Goal: Task Accomplishment & Management: Complete application form

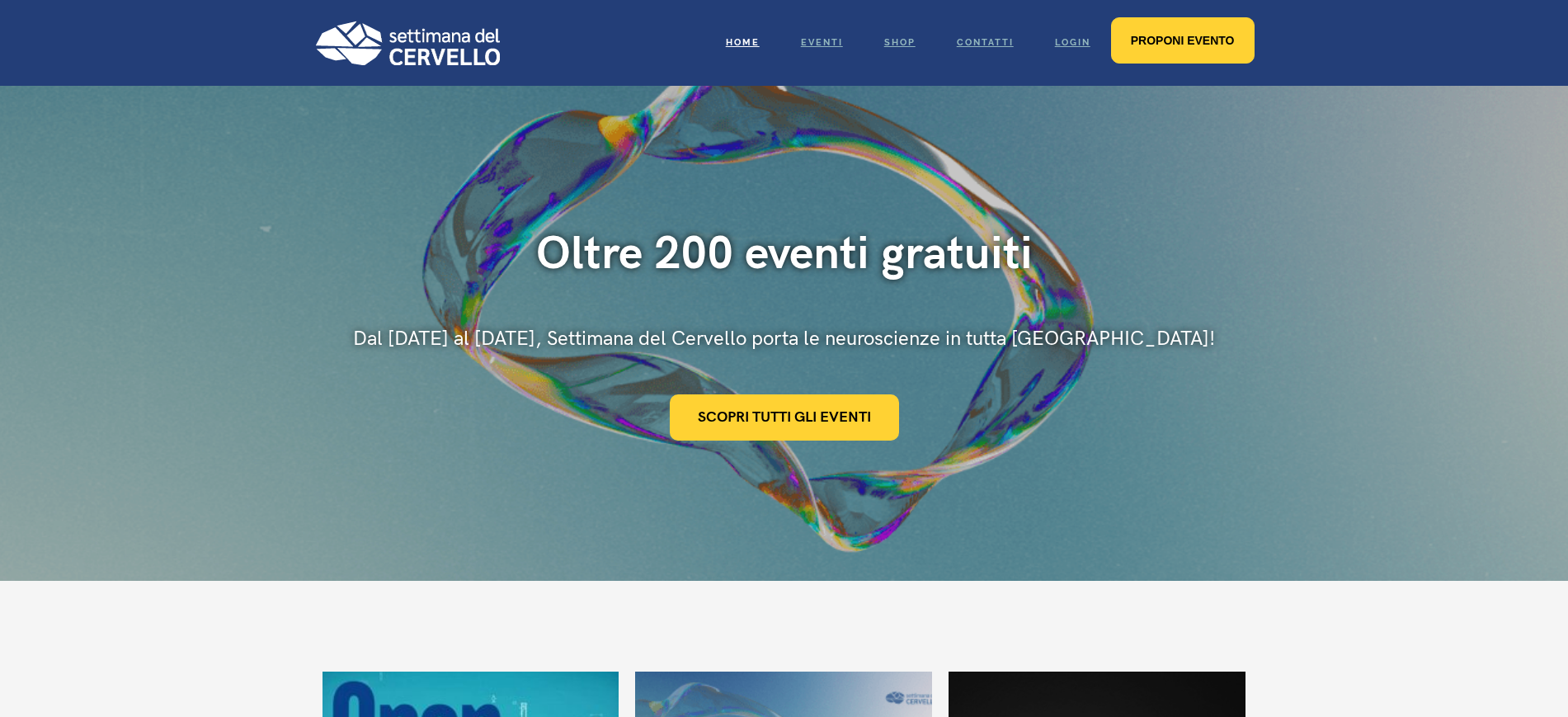
click at [1165, 38] on span "Proponi evento" at bounding box center [1182, 40] width 104 height 14
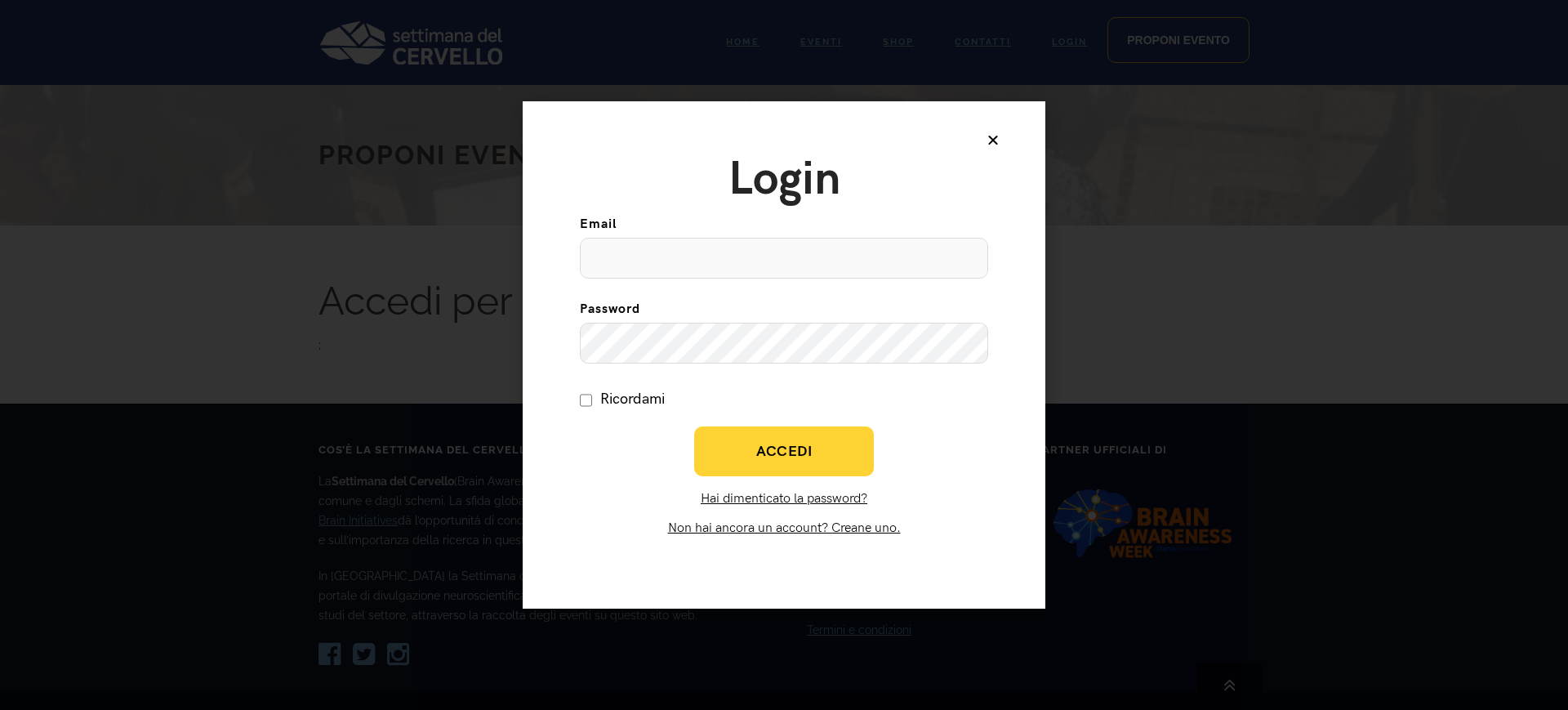
click at [992, 140] on icon at bounding box center [993, 139] width 13 height 13
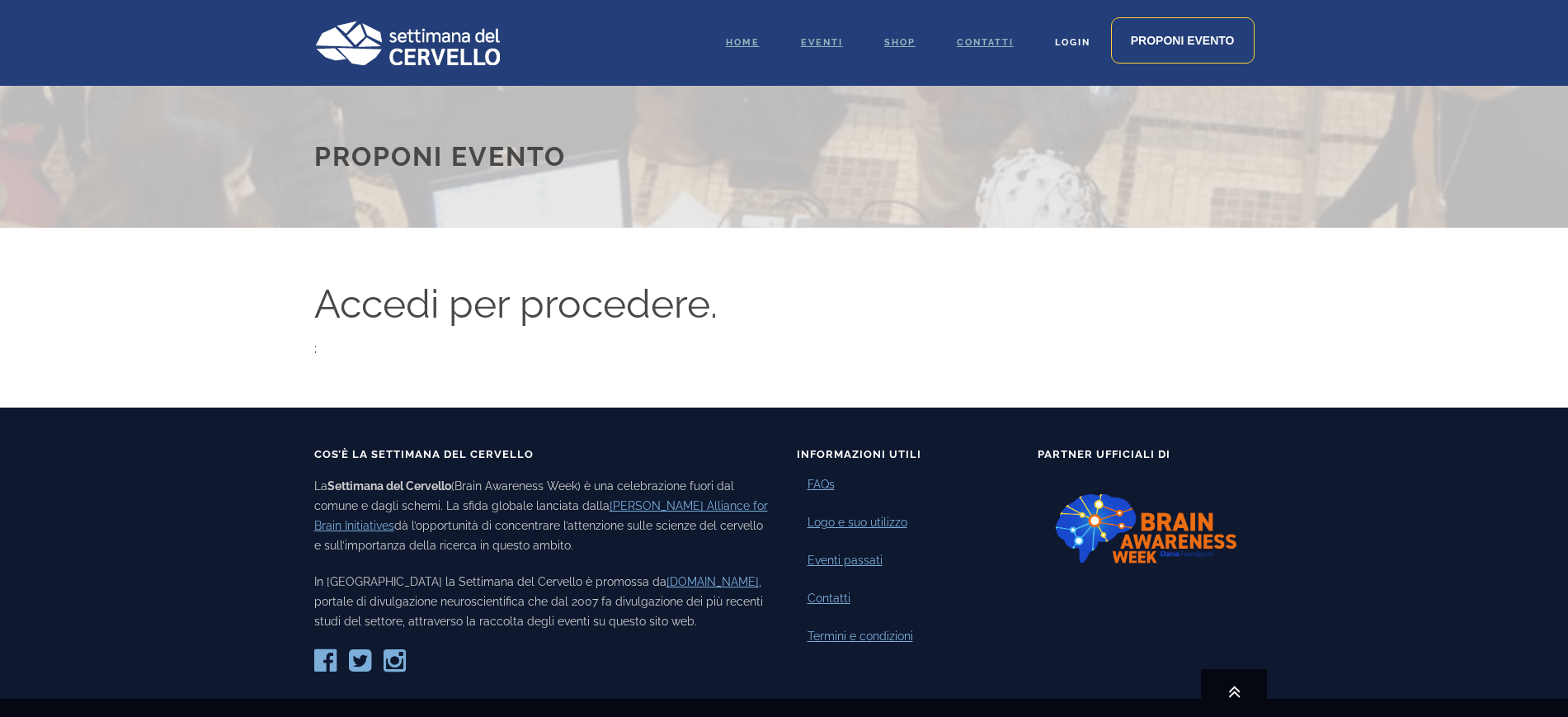
click at [1071, 42] on span "Login" at bounding box center [1072, 43] width 35 height 11
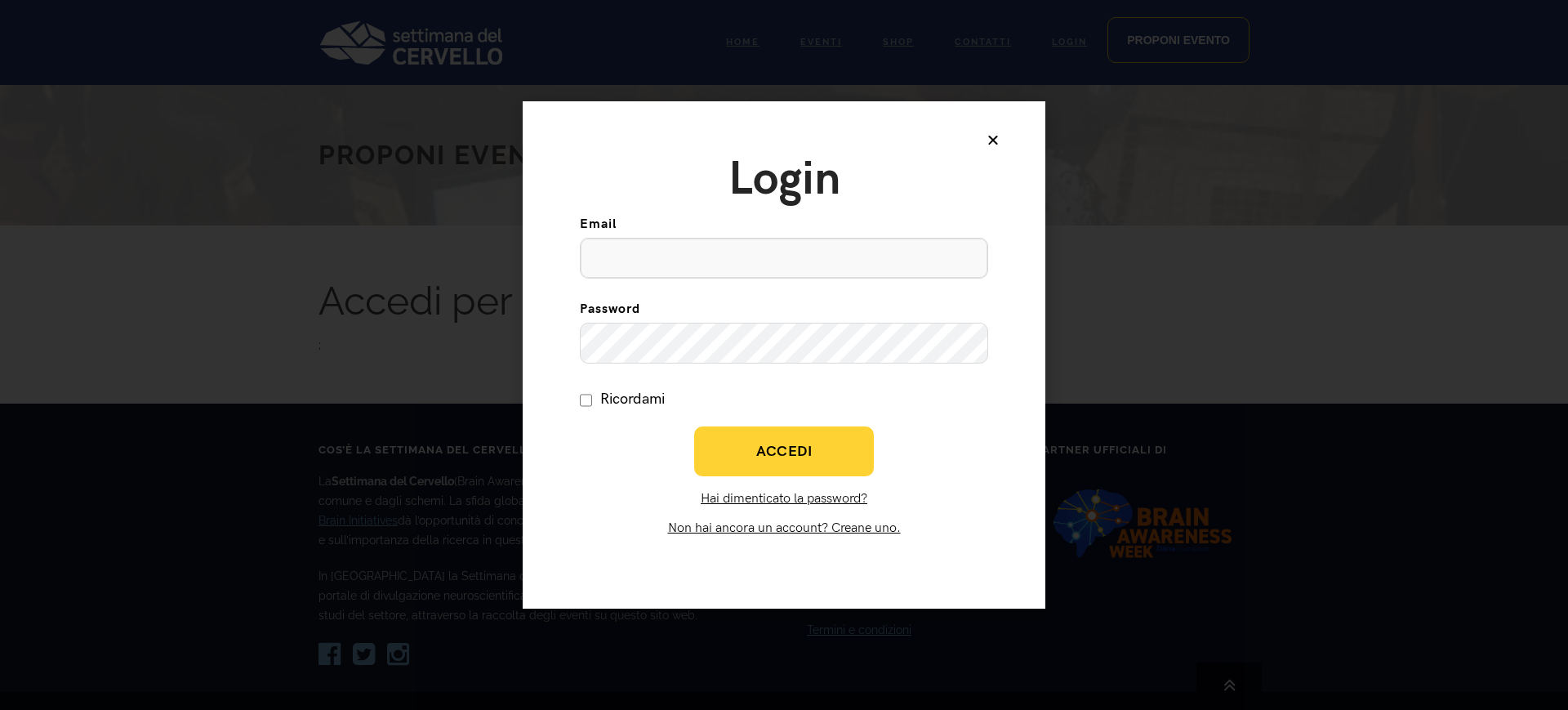
click at [685, 249] on input "Email" at bounding box center [784, 257] width 408 height 40
type input "[EMAIL_ADDRESS][DOMAIN_NAME]"
click at [743, 501] on link "Hai dimenticato la password?" at bounding box center [784, 498] width 166 height 15
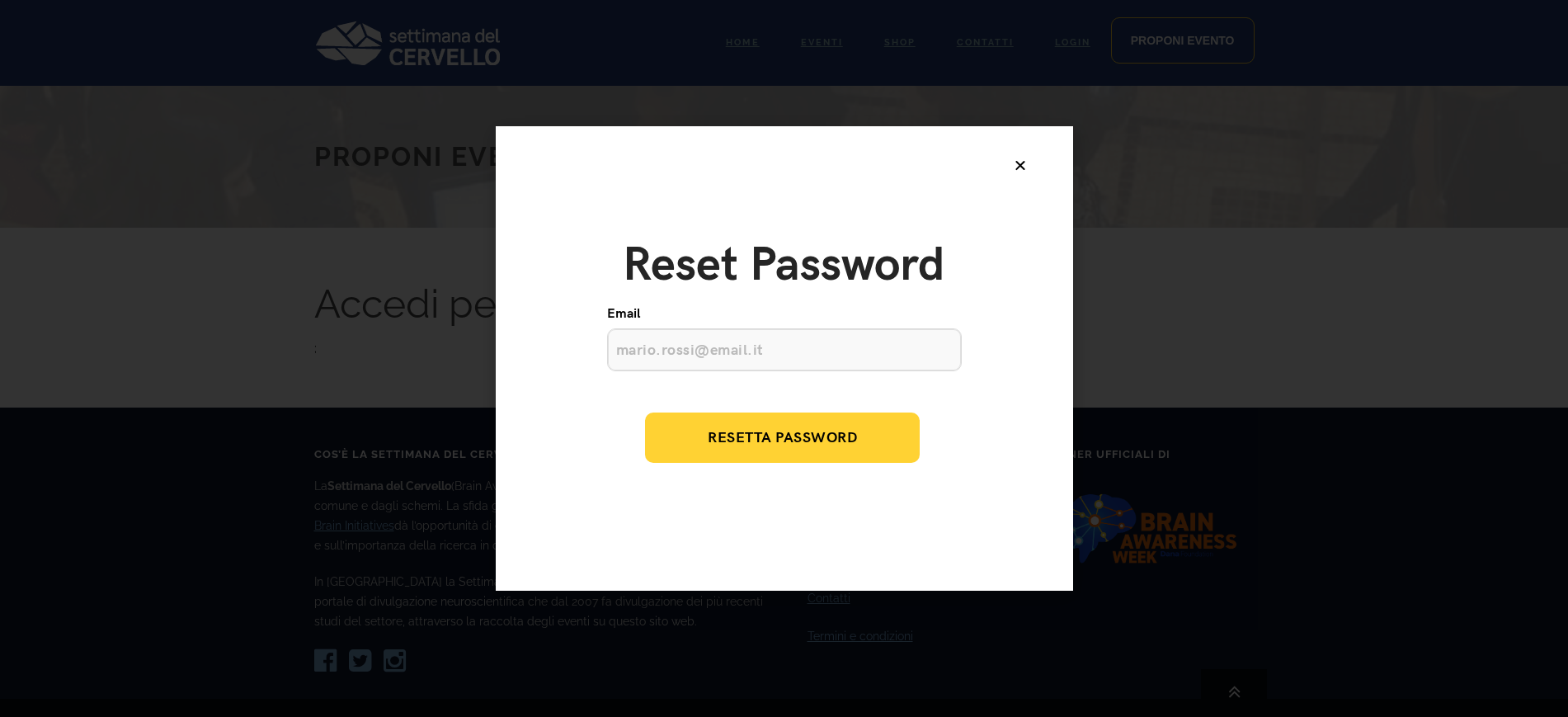
click at [665, 350] on input "Email" at bounding box center [784, 349] width 355 height 43
click at [805, 440] on span "Resetta Password" at bounding box center [782, 437] width 150 height 19
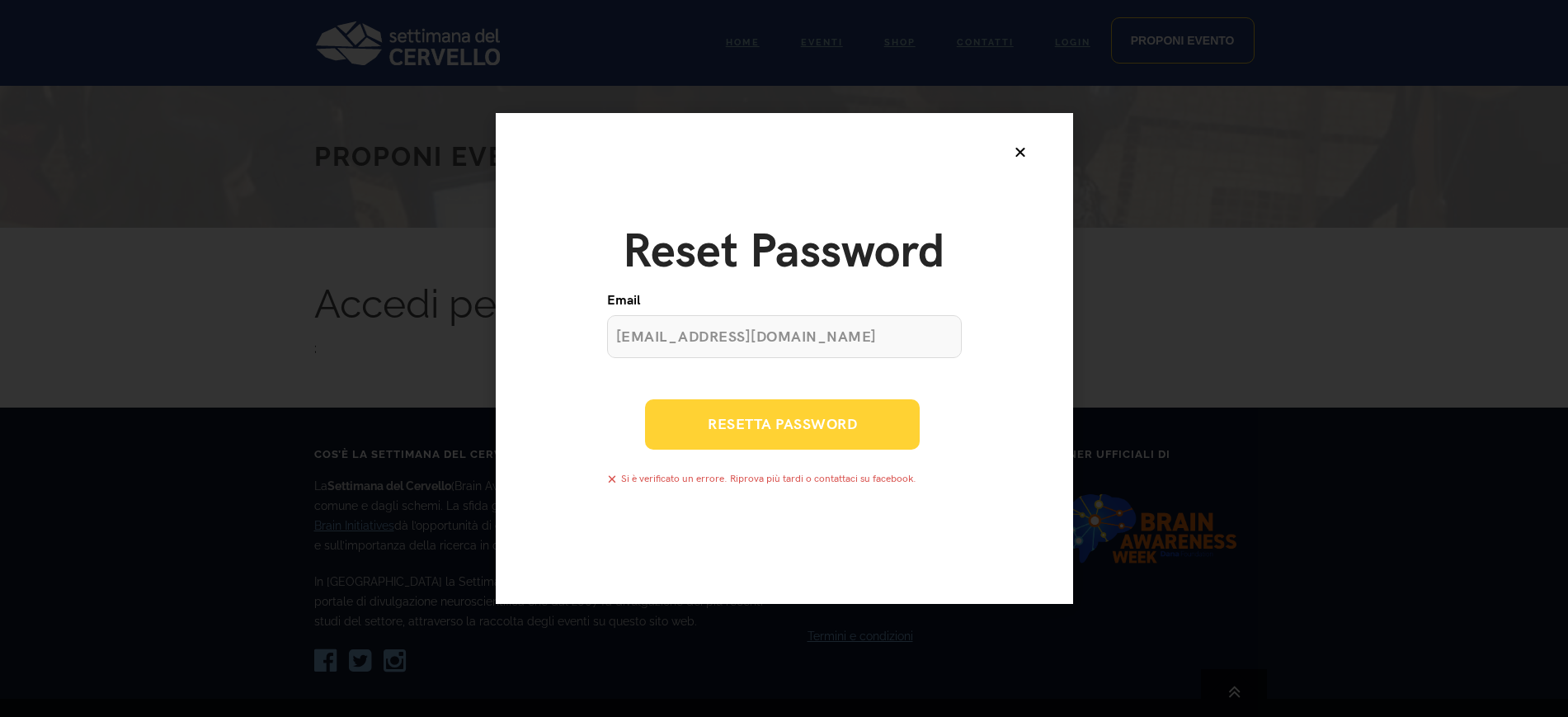
click at [764, 421] on span "Resetta Password" at bounding box center [782, 424] width 150 height 19
click at [802, 348] on input "[EMAIL_ADDRESS][DOMAIN_NAME]" at bounding box center [784, 336] width 355 height 43
type input "m"
type input "[EMAIL_ADDRESS][DOMAIN_NAME]"
click at [790, 427] on span "Resetta Password" at bounding box center [782, 424] width 150 height 19
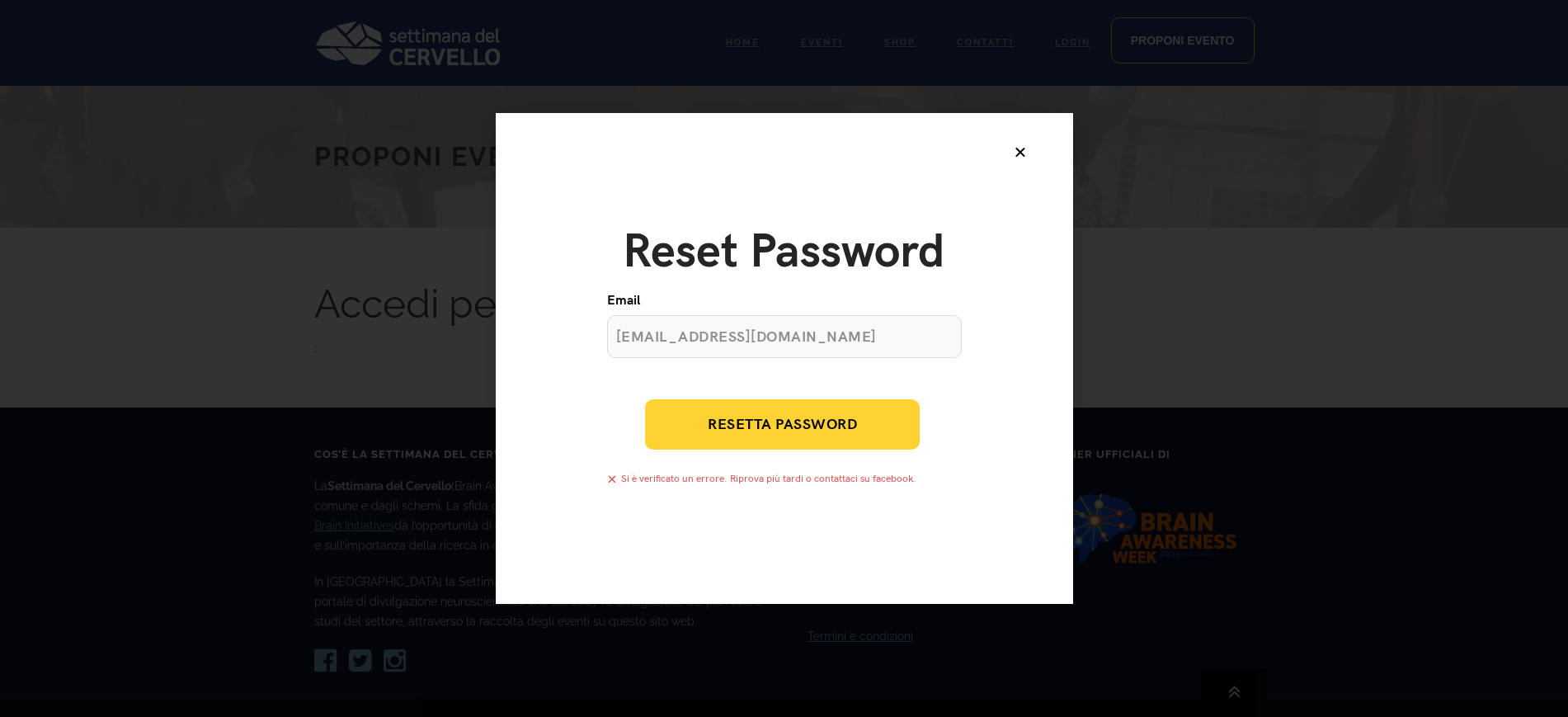
click at [1016, 152] on icon at bounding box center [1020, 152] width 14 height 14
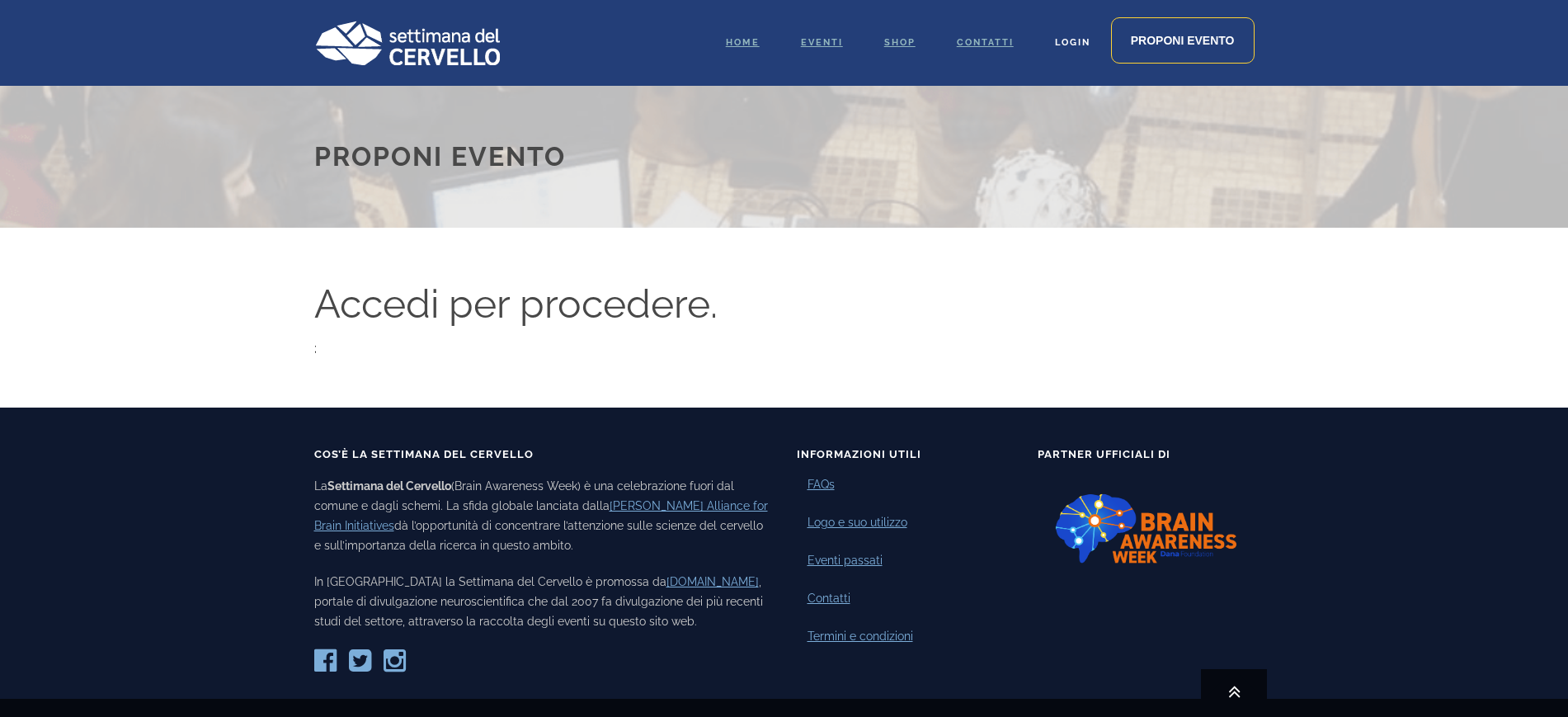
click at [1073, 40] on span "Login" at bounding box center [1072, 43] width 35 height 11
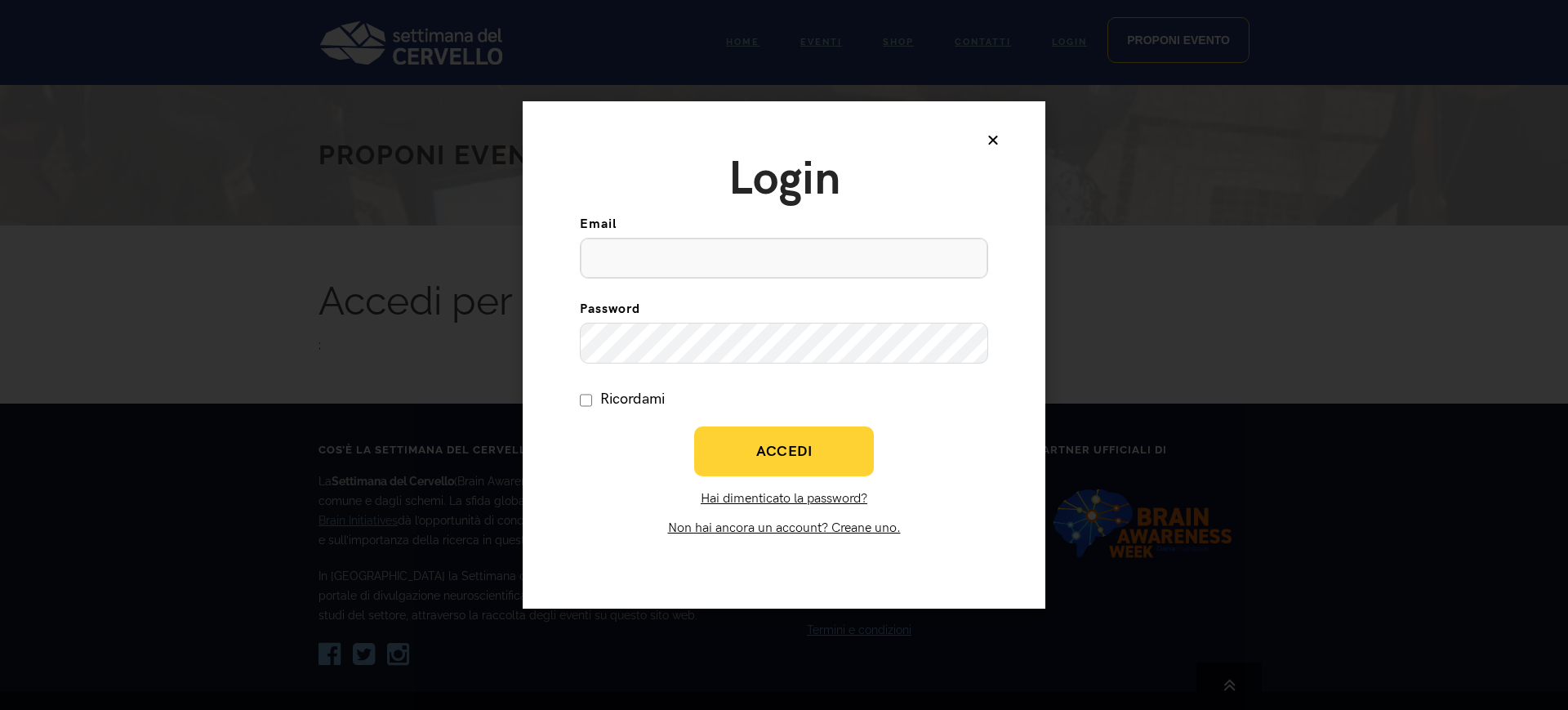
click at [671, 255] on input "Email" at bounding box center [784, 257] width 408 height 40
type input "[EMAIL_ADDRESS][DOMAIN_NAME]"
click at [787, 448] on span "Accedi" at bounding box center [784, 451] width 56 height 19
